Goal: Book appointment/travel/reservation

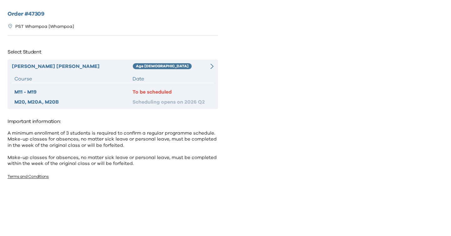
click at [191, 88] on div "To be scheduled" at bounding box center [172, 92] width 79 height 8
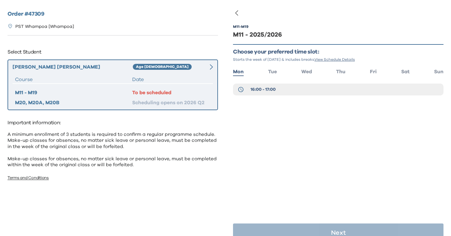
scroll to position [13, 0]
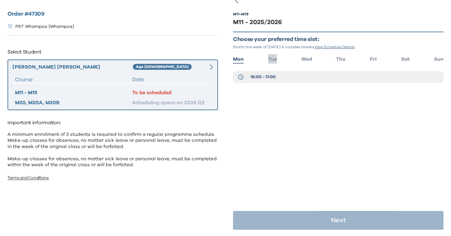
click at [277, 58] on span "Tue" at bounding box center [272, 59] width 9 height 5
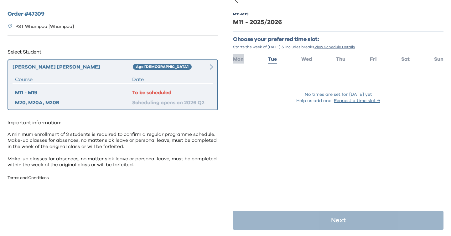
click at [238, 60] on span "Mon" at bounding box center [238, 59] width 11 height 5
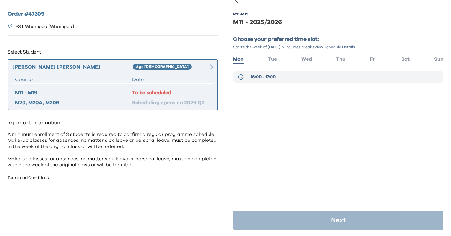
click at [279, 78] on button "16:00 - 17:00" at bounding box center [338, 77] width 211 height 12
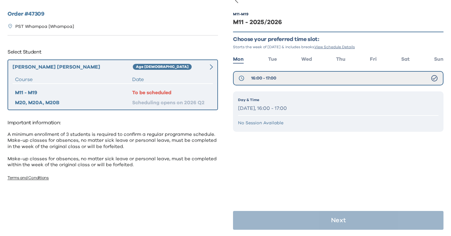
click at [307, 110] on p "[DATE], 16:00 - 17:00" at bounding box center [338, 108] width 201 height 9
click at [271, 104] on div "Day & Time [DATE], 16:00 - 17:00" at bounding box center [338, 105] width 201 height 16
click at [428, 78] on button "16:00 - 17:00" at bounding box center [338, 78] width 211 height 14
click at [439, 77] on button "16:00 - 17:00" at bounding box center [338, 78] width 211 height 14
click at [435, 77] on icon at bounding box center [435, 79] width 8 height 8
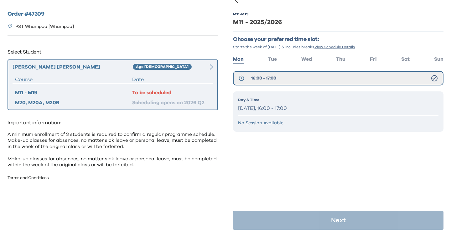
click at [149, 92] on div "To be scheduled" at bounding box center [171, 93] width 78 height 8
click at [148, 94] on div "To be scheduled" at bounding box center [171, 93] width 78 height 8
click at [193, 73] on div "[PERSON_NAME] Age [DEMOGRAPHIC_DATA] Course Date M11 - M19 To be scheduled M20,…" at bounding box center [113, 85] width 211 height 51
click at [350, 160] on div "M11 - M19 M11 - 2025/2026 Choose your preferred time slot: Starts the week of […" at bounding box center [338, 118] width 211 height 236
click at [274, 62] on li "Tue" at bounding box center [272, 58] width 9 height 9
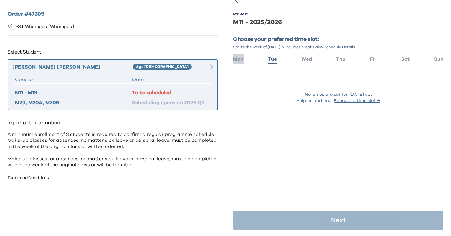
click at [240, 59] on span "Mon" at bounding box center [238, 59] width 11 height 5
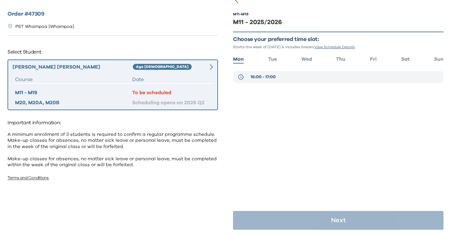
click at [268, 76] on span "16:00 - 17:00" at bounding box center [263, 77] width 25 height 6
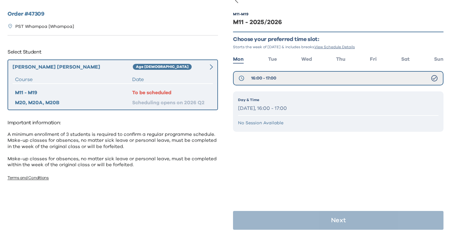
click at [272, 102] on p "Day & Time" at bounding box center [338, 100] width 201 height 6
click at [252, 125] on p "No Session Available" at bounding box center [338, 123] width 201 height 6
click at [250, 105] on p "[DATE], 16:00 - 17:00" at bounding box center [338, 108] width 201 height 9
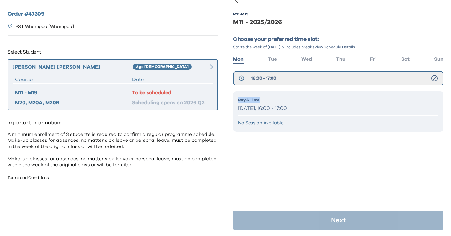
click at [250, 105] on p "[DATE], 16:00 - 17:00" at bounding box center [338, 108] width 201 height 9
click at [397, 110] on p "[DATE], 16:00 - 17:00" at bounding box center [338, 108] width 201 height 9
click at [336, 184] on div "M11 - M19 M11 - 2025/2026 Choose your preferred time slot: Starts the week of […" at bounding box center [338, 118] width 211 height 236
click at [269, 127] on div "Day & Time [DATE], 16:00 - 17:00 No Session Available" at bounding box center [338, 112] width 211 height 40
click at [276, 120] on p "No Session Available" at bounding box center [338, 123] width 201 height 6
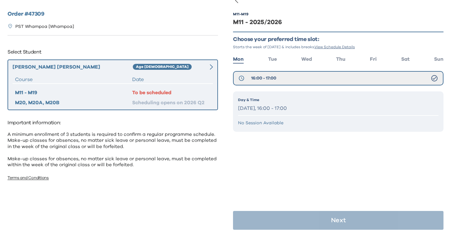
click at [175, 72] on div "[PERSON_NAME] Age [DEMOGRAPHIC_DATA] Course Date M11 - M19 To be scheduled M20,…" at bounding box center [113, 85] width 211 height 51
click at [203, 65] on div at bounding box center [208, 67] width 10 height 8
click at [206, 65] on div at bounding box center [208, 67] width 10 height 8
click at [208, 65] on div at bounding box center [208, 67] width 10 height 8
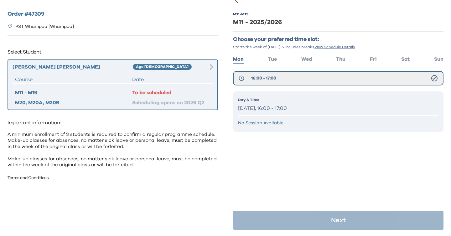
click at [213, 65] on icon at bounding box center [211, 67] width 3 height 6
click at [123, 92] on div "M11 - M19" at bounding box center [73, 93] width 117 height 8
click at [144, 94] on div "To be scheduled" at bounding box center [171, 93] width 78 height 8
click at [183, 103] on div "Scheduling opens on 2026 Q2" at bounding box center [171, 103] width 78 height 8
click at [187, 96] on div "To be scheduled" at bounding box center [171, 93] width 78 height 8
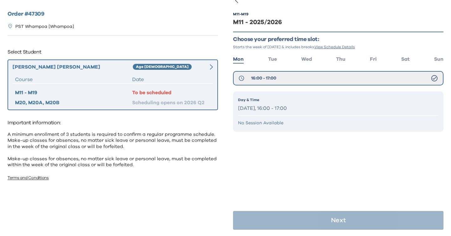
click at [281, 126] on div "Day & Time [DATE], 16:00 - 17:00 No Session Available" at bounding box center [338, 112] width 211 height 40
click at [281, 126] on p "No Session Available" at bounding box center [338, 123] width 201 height 6
